Goal: Information Seeking & Learning: Check status

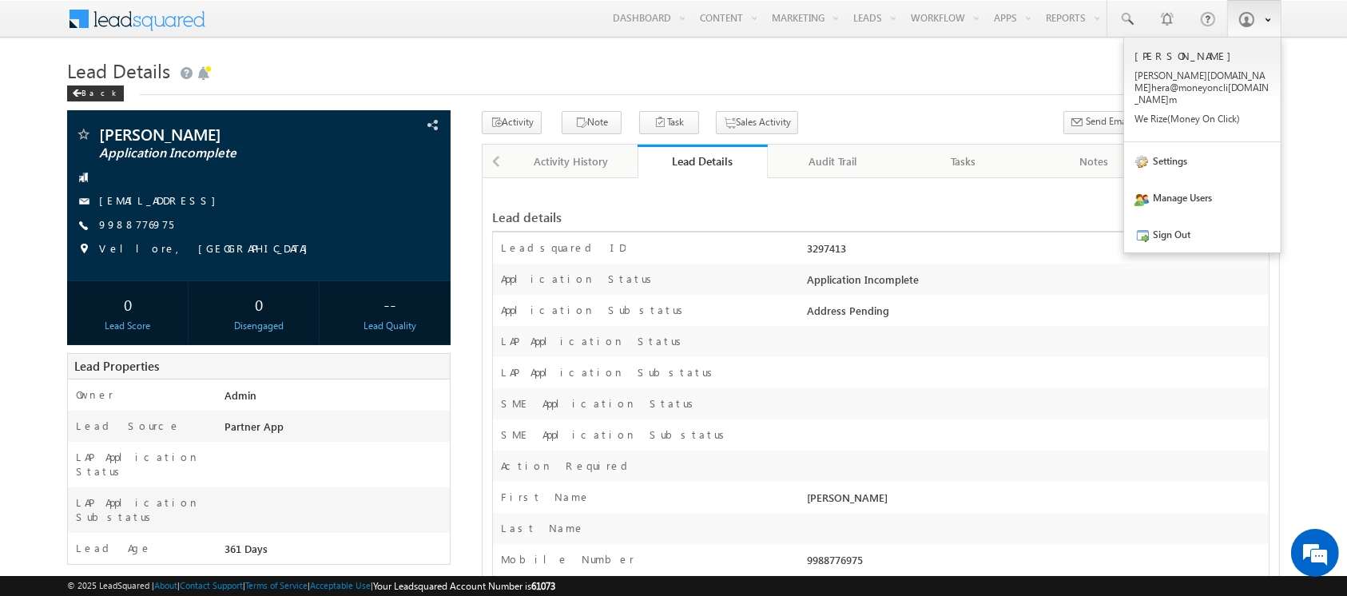
click at [1250, 22] on span at bounding box center [1246, 19] width 16 height 16
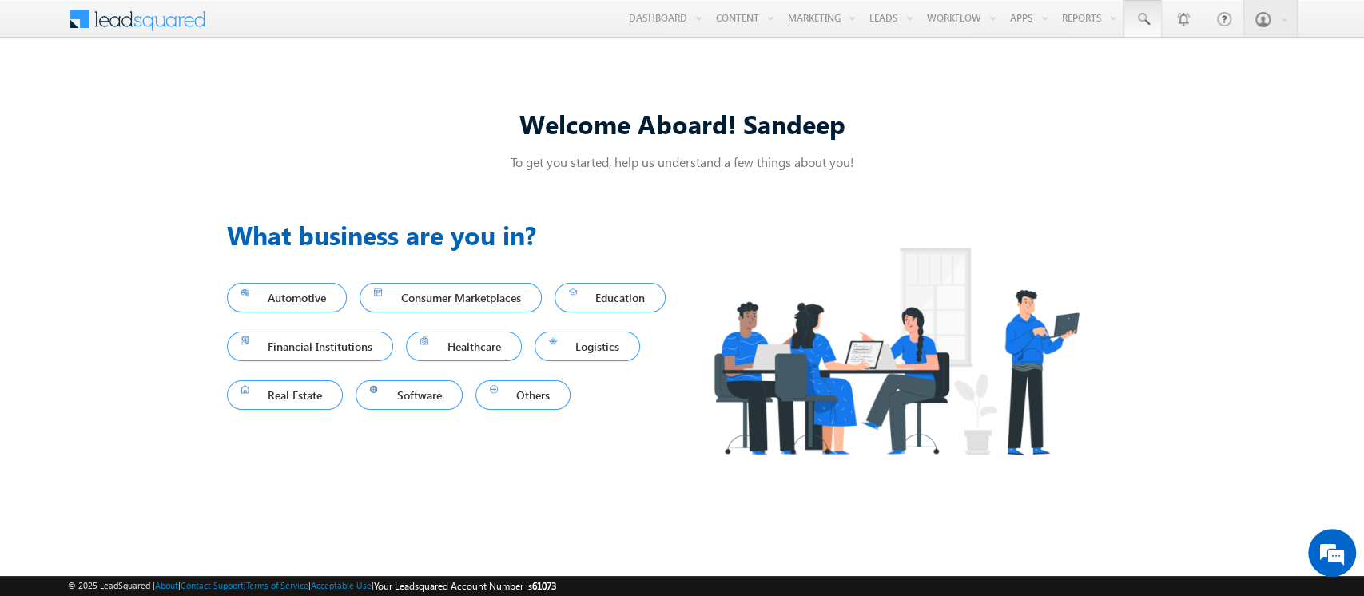
click at [1143, 10] on link at bounding box center [1142, 18] width 38 height 37
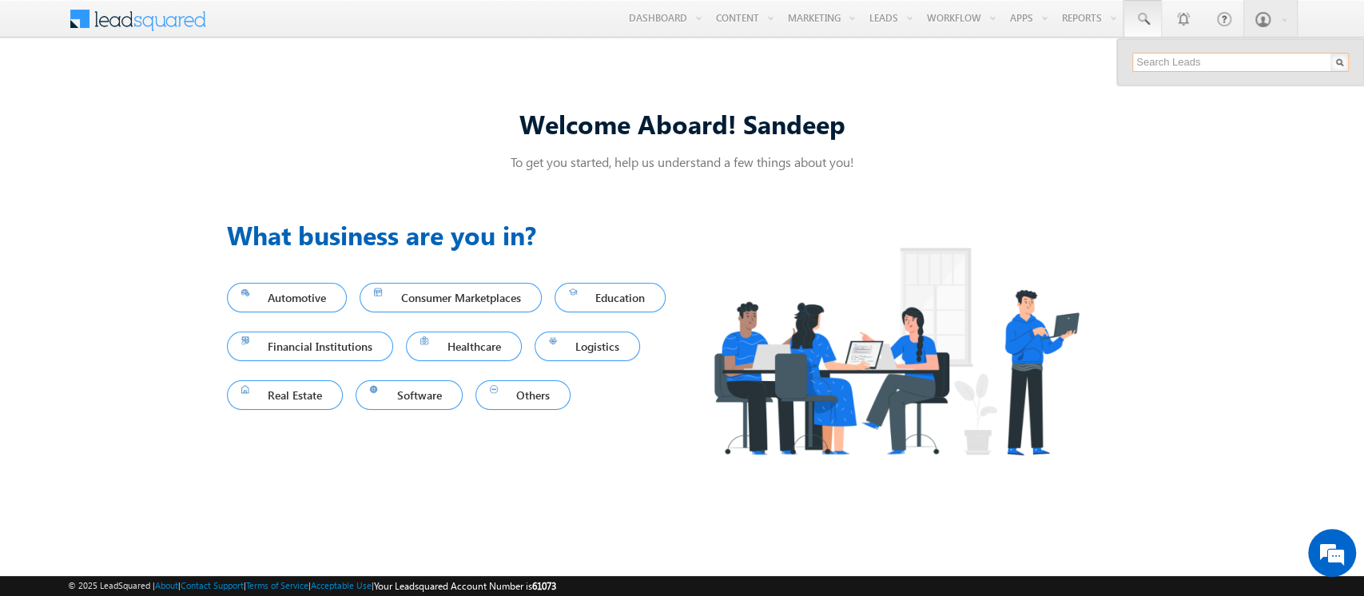
click at [1154, 60] on input "text" at bounding box center [1240, 62] width 216 height 19
click at [1172, 61] on input "text" at bounding box center [1240, 62] width 216 height 19
type input "SBL0010154"
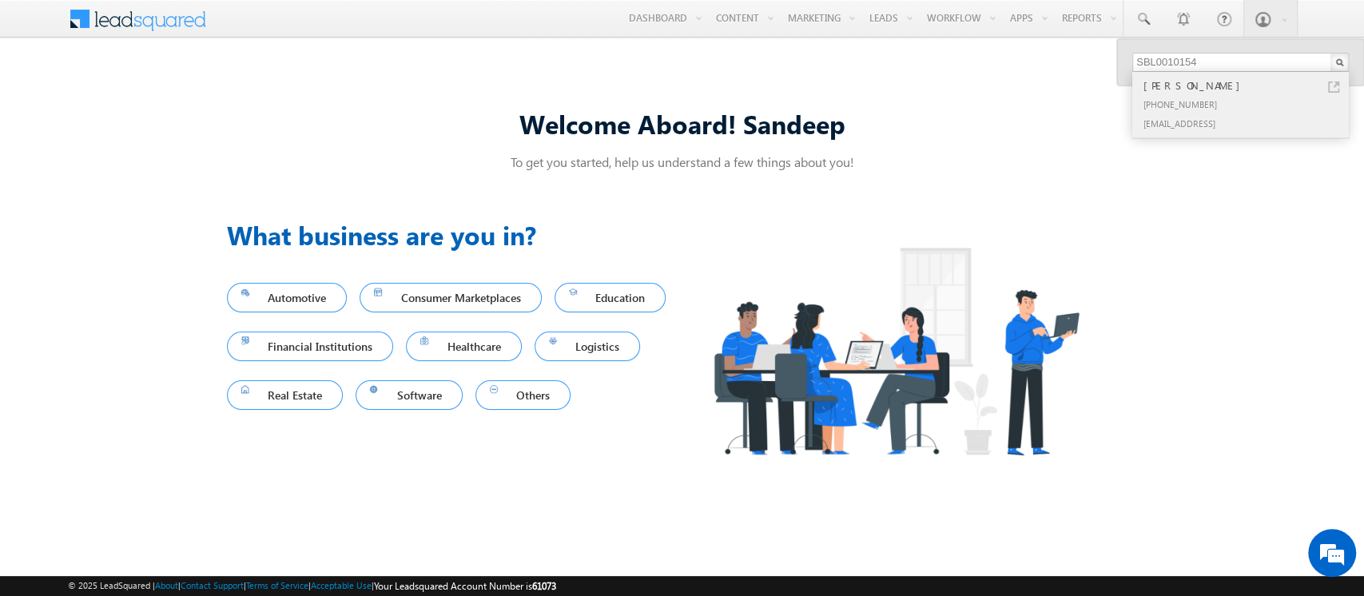
click at [1208, 106] on div "[PHONE_NUMBER]" at bounding box center [1247, 103] width 214 height 19
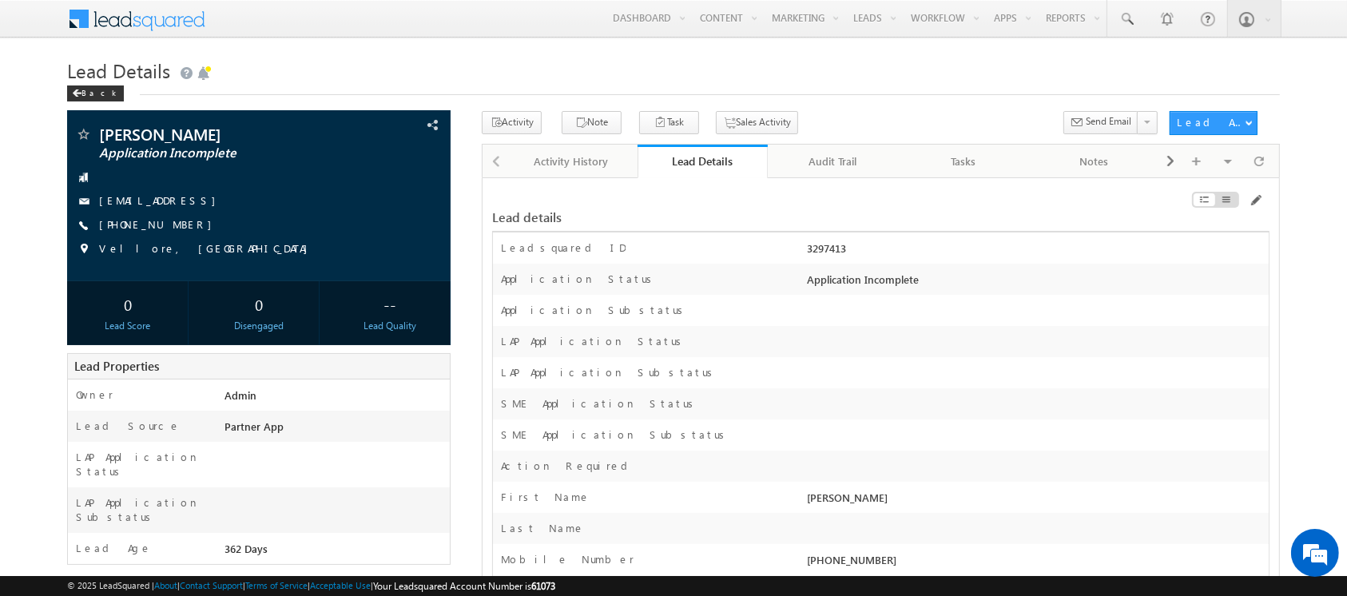
click at [702, 159] on div "Lead Details" at bounding box center [702, 160] width 107 height 15
click at [1259, 197] on span at bounding box center [1255, 200] width 13 height 13
